Goal: Navigation & Orientation: Find specific page/section

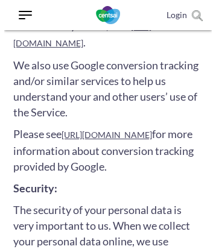
scroll to position [7985, 0]
